Goal: Task Accomplishment & Management: Manage account settings

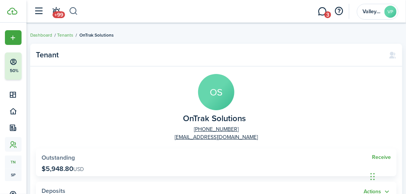
click at [74, 9] on button "button" at bounding box center [73, 11] width 9 height 13
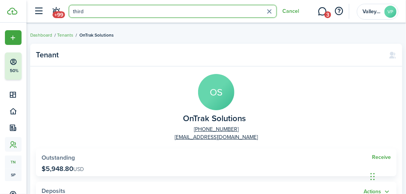
type input "third"
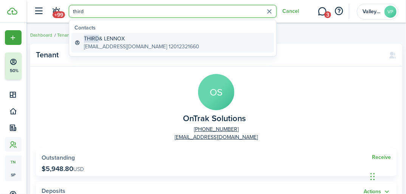
click at [105, 45] on global-search-item-description "[EMAIL_ADDRESS][DOMAIN_NAME] 12012321660" at bounding box center [141, 47] width 115 height 8
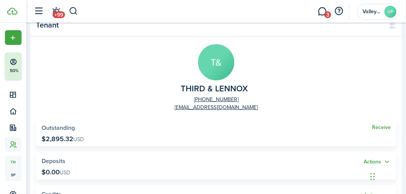
scroll to position [30, 0]
click at [381, 127] on link "Receive" at bounding box center [381, 127] width 19 height 6
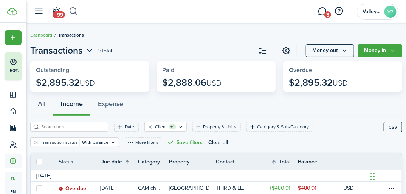
click at [74, 11] on button "button" at bounding box center [73, 11] width 9 height 13
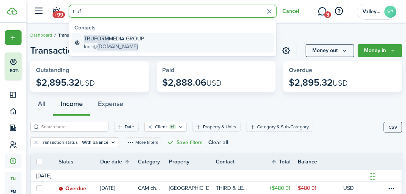
type input "truf"
click at [104, 45] on span "[DOMAIN_NAME]" at bounding box center [118, 47] width 40 height 8
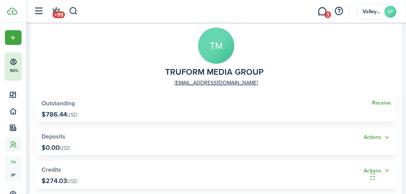
scroll to position [60, 0]
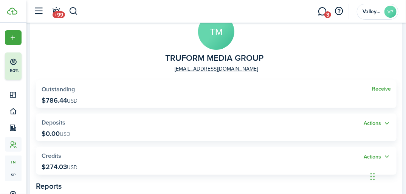
click at [379, 90] on link "Receive" at bounding box center [381, 89] width 19 height 6
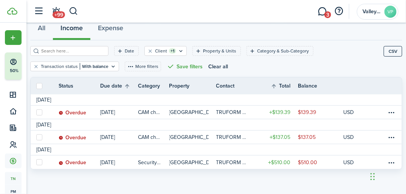
scroll to position [76, 0]
